Goal: Book appointment/travel/reservation

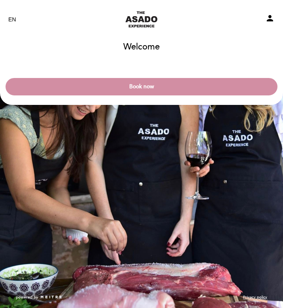
click at [99, 86] on button "Book now" at bounding box center [142, 86] width 272 height 17
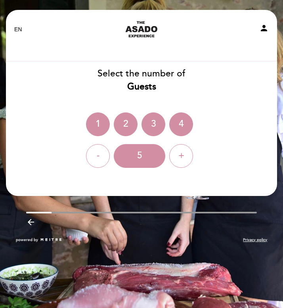
click at [186, 154] on div "+" at bounding box center [181, 156] width 24 height 24
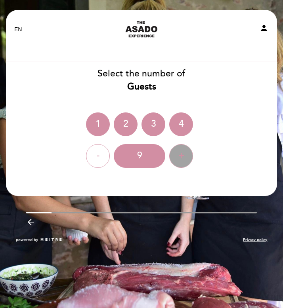
click at [186, 154] on div "+" at bounding box center [181, 156] width 24 height 24
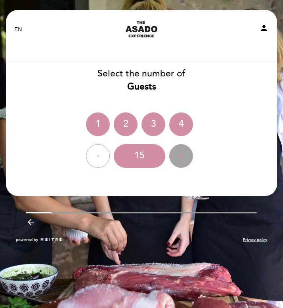
click at [186, 154] on div "+" at bounding box center [181, 156] width 24 height 24
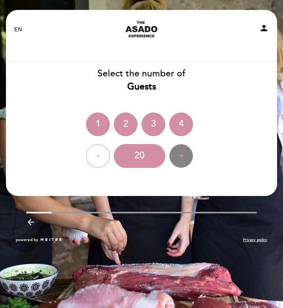
click at [186, 154] on div "+" at bounding box center [181, 156] width 24 height 24
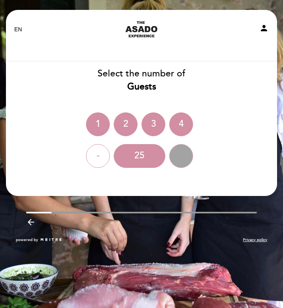
click at [186, 154] on div "+" at bounding box center [181, 156] width 24 height 24
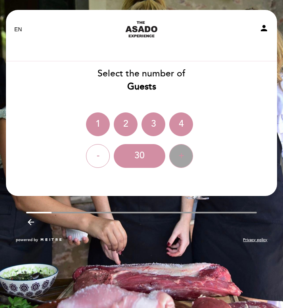
click at [186, 154] on div "+" at bounding box center [181, 156] width 24 height 24
click at [85, 237] on div "powered by" at bounding box center [71, 240] width 110 height 6
drag, startPoint x: 180, startPoint y: 118, endPoint x: 178, endPoint y: 112, distance: 5.8
click at [180, 118] on div "4" at bounding box center [181, 124] width 24 height 24
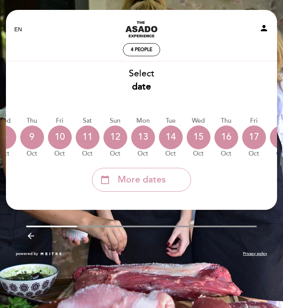
scroll to position [0, 240]
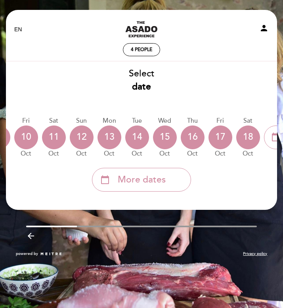
click at [19, 24] on div "EN ES PT The Asado Experience person" at bounding box center [141, 29] width 266 height 28
click at [19, 27] on select "EN ES PT" at bounding box center [18, 29] width 8 height 8
click at [34, 237] on icon "arrow_backward" at bounding box center [30, 235] width 9 height 9
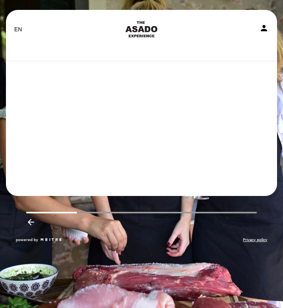
click at [34, 237] on span "powered by" at bounding box center [27, 240] width 22 height 6
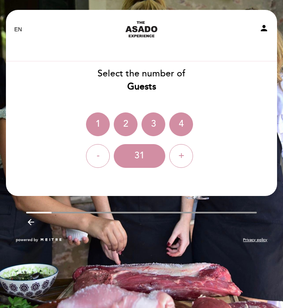
drag, startPoint x: 30, startPoint y: 227, endPoint x: 9, endPoint y: 1, distance: 227.0
click at [0, 0] on div "EN ES PT The Asado Experience person Welcome Welcome, Change user Book now Sele…" at bounding box center [141, 125] width 294 height 251
